Goal: Navigation & Orientation: Find specific page/section

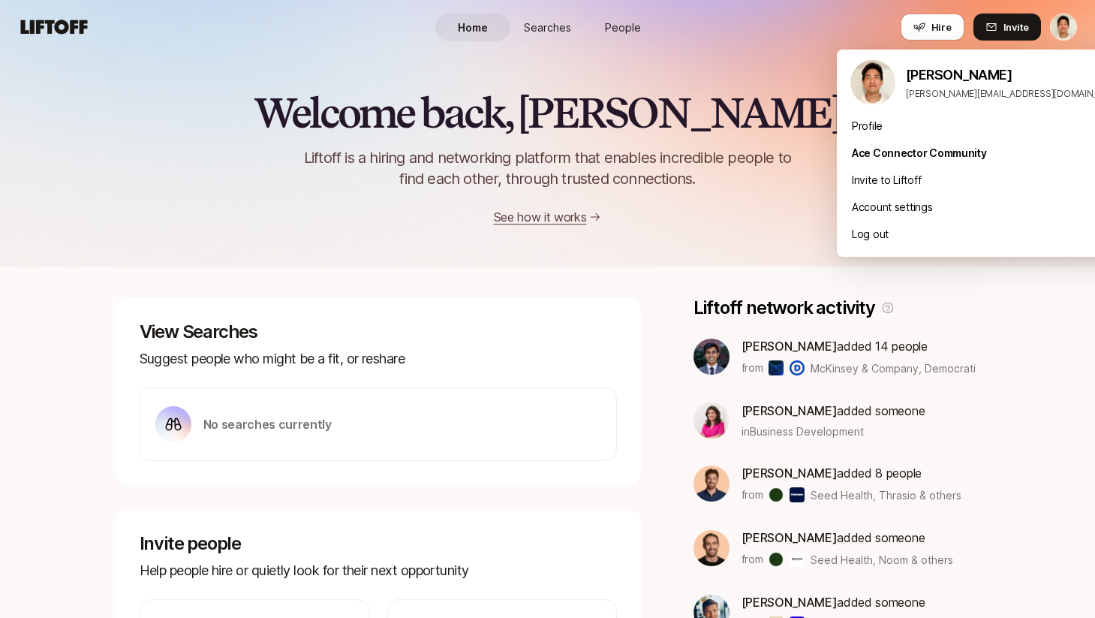
click at [1052, 19] on html "Home Searches People Hire Home Searches People Hire Hire Invite Welcome back, J…" at bounding box center [547, 309] width 1095 height 618
click at [777, 36] on html "Home Searches People Hire Home Searches People Hire Hire Invite Welcome back, J…" at bounding box center [547, 309] width 1095 height 618
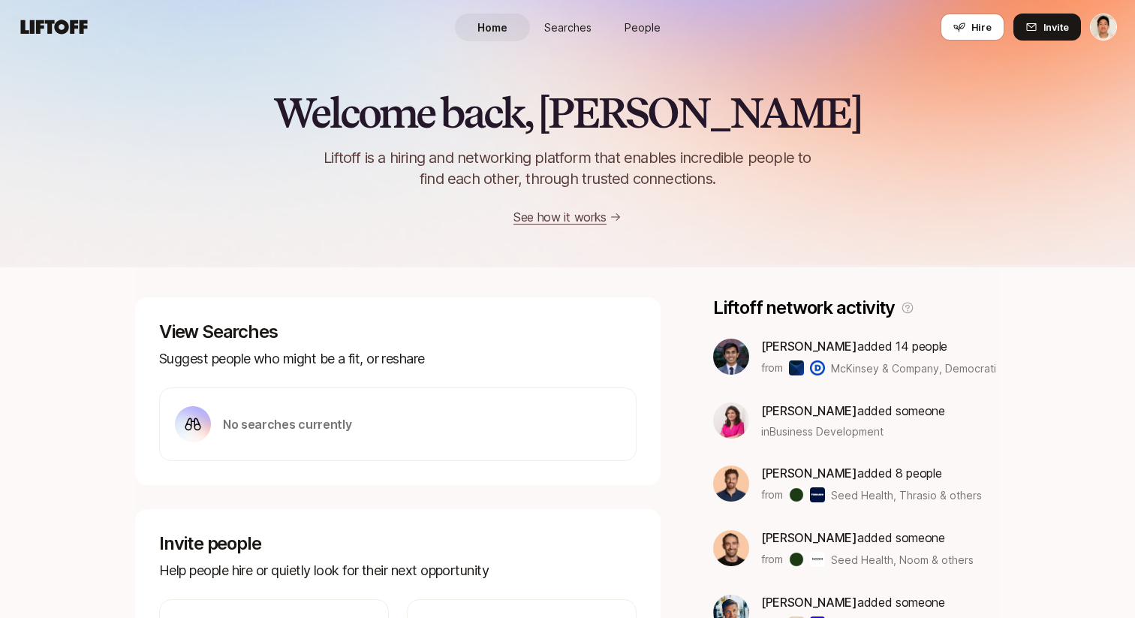
click at [854, 160] on div "Welcome back, [PERSON_NAME] is a hiring and networking platform that enables in…" at bounding box center [567, 158] width 1135 height 137
click at [628, 30] on span "People" at bounding box center [643, 28] width 36 height 16
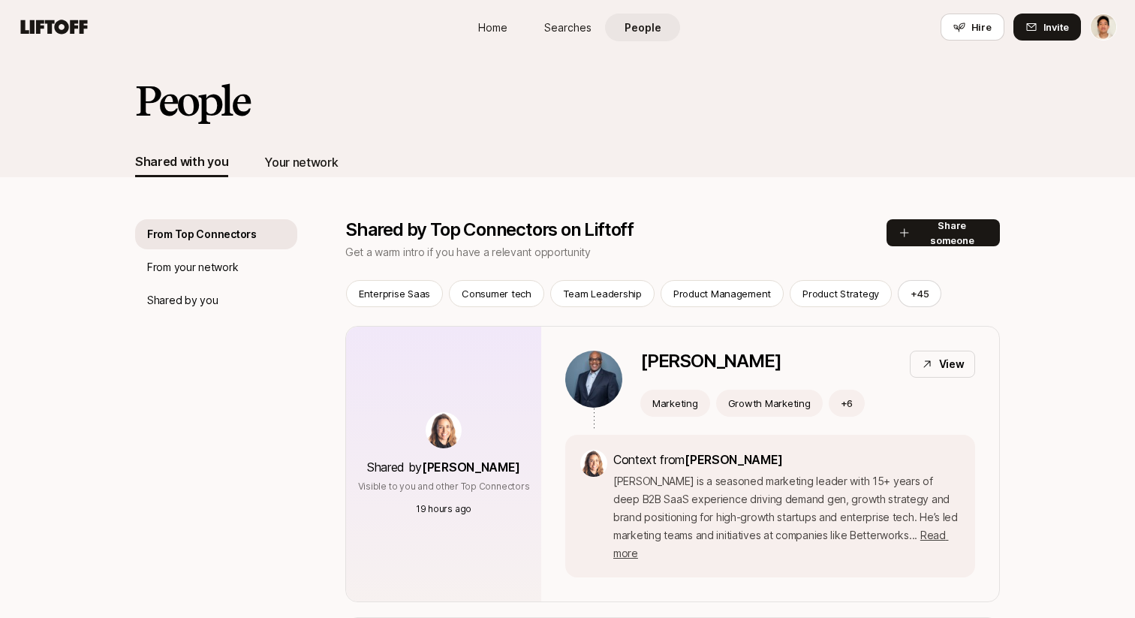
click at [322, 161] on div "Your network" at bounding box center [301, 162] width 74 height 20
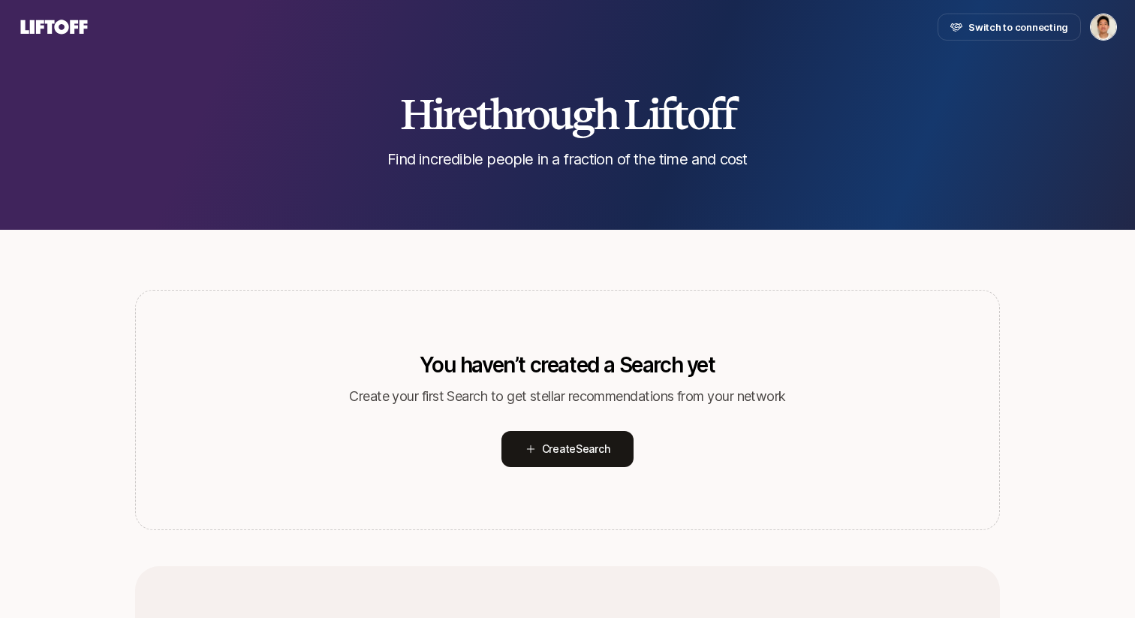
click at [989, 99] on div "Hire through Liftoff Find incredible people in a fraction of the time and cost" at bounding box center [567, 131] width 1135 height 78
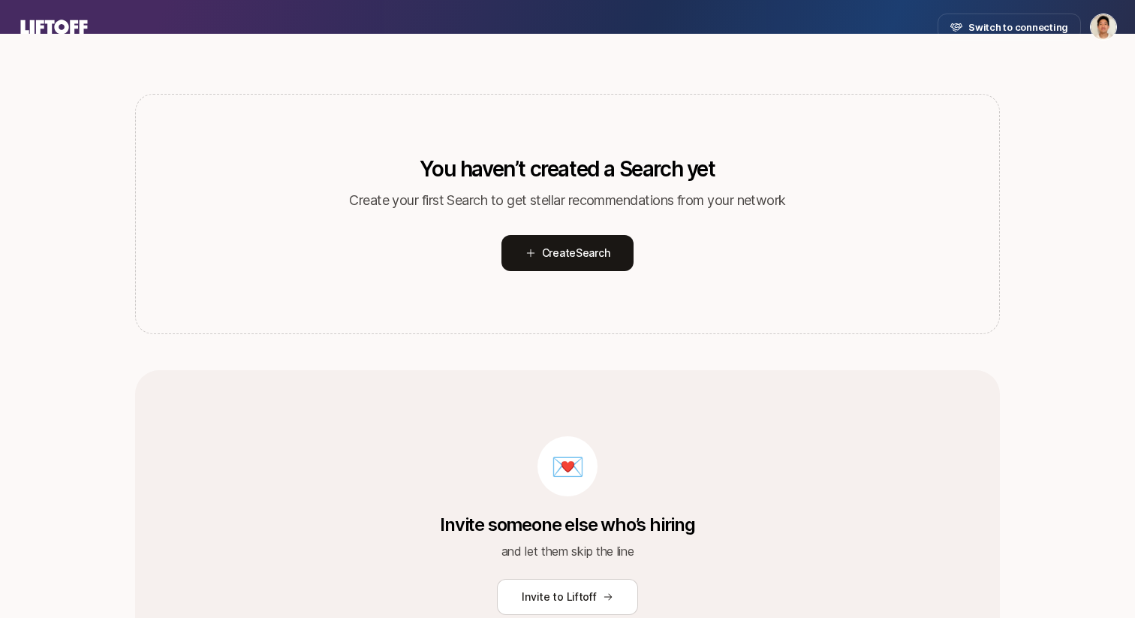
scroll to position [319, 0]
